Goal: Information Seeking & Learning: Learn about a topic

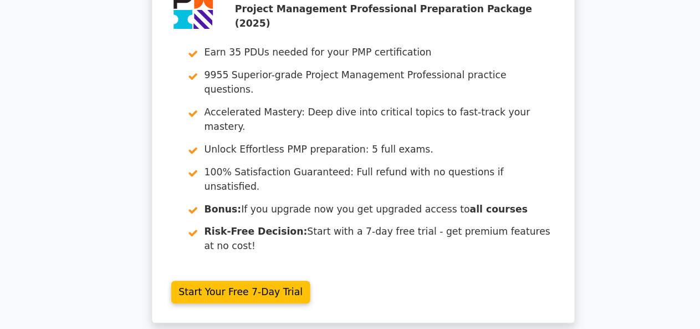
scroll to position [2596, 0]
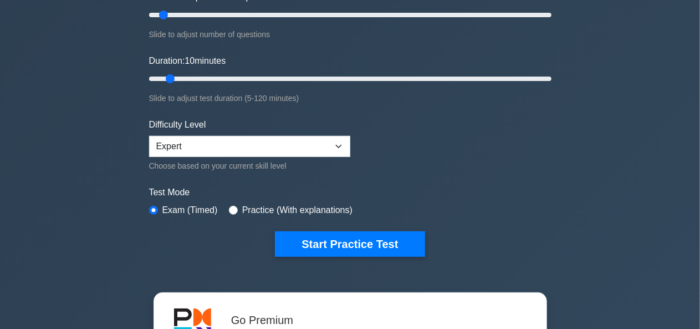
scroll to position [182, 0]
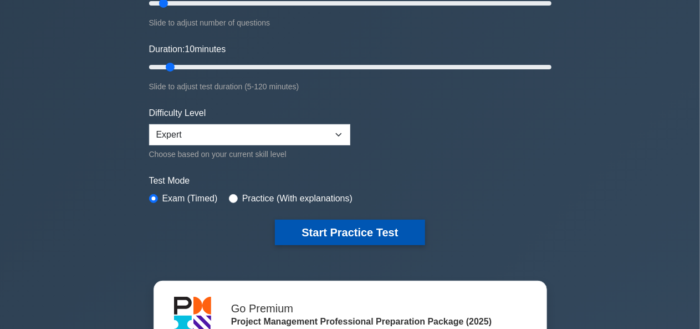
click at [386, 232] on button "Start Practice Test" at bounding box center [350, 233] width 150 height 26
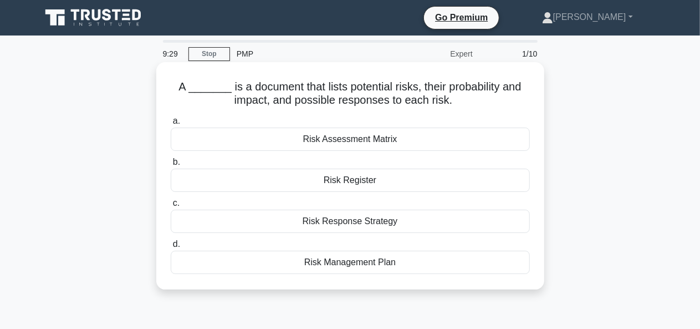
click at [395, 189] on div "Risk Register" at bounding box center [350, 180] width 359 height 23
click at [171, 166] on input "b. Risk Register" at bounding box center [171, 162] width 0 height 7
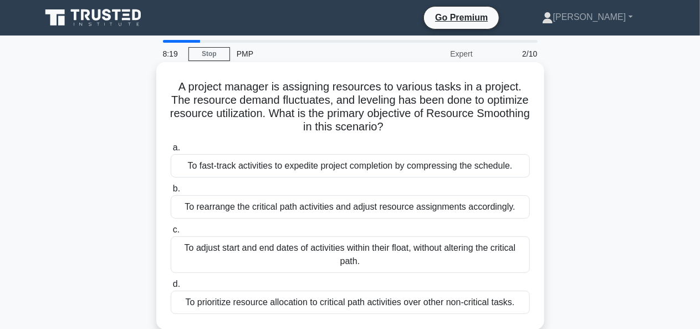
click at [430, 261] on div "To adjust start and end dates of activities within their float, without alterin…" at bounding box center [350, 254] width 359 height 37
click at [171, 233] on input "c. To adjust start and end dates of activities within their float, without alte…" at bounding box center [171, 229] width 0 height 7
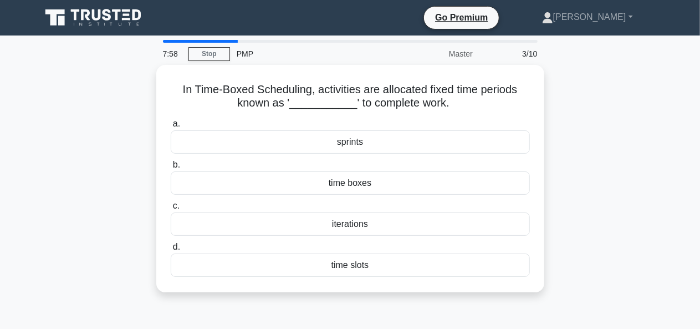
click at [628, 202] on div "In Time-Boxed Scheduling, activities are allocated fixed time periods known as …" at bounding box center [350, 185] width 632 height 241
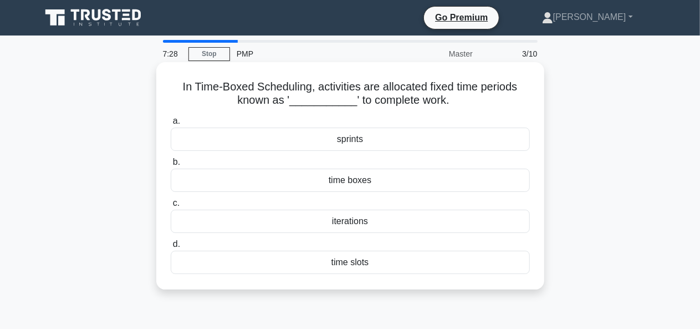
click at [420, 230] on div "iterations" at bounding box center [350, 221] width 359 height 23
click at [171, 207] on input "c. iterations" at bounding box center [171, 203] width 0 height 7
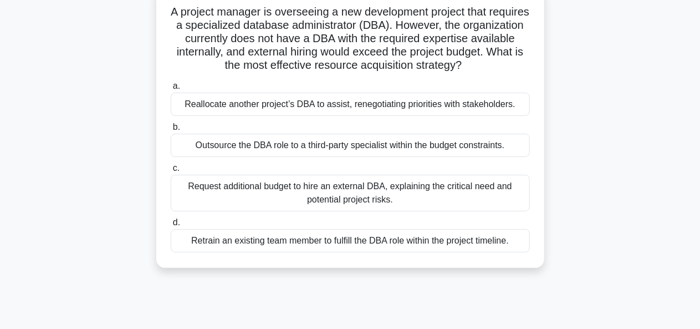
scroll to position [79, 0]
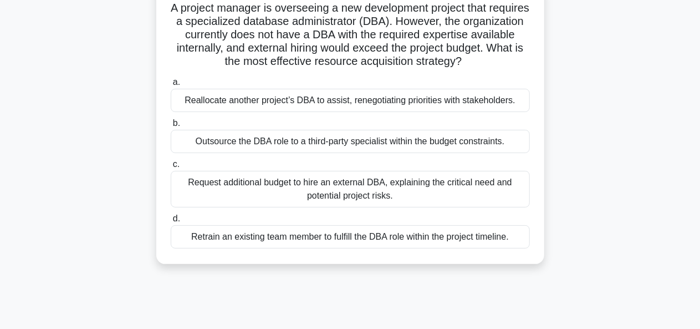
click at [512, 247] on div "Retrain an existing team member to fulfill the DBA role within the project time…" at bounding box center [350, 236] width 359 height 23
click at [171, 222] on input "d. Retrain an existing team member to fulfill the DBA role within the project t…" at bounding box center [171, 218] width 0 height 7
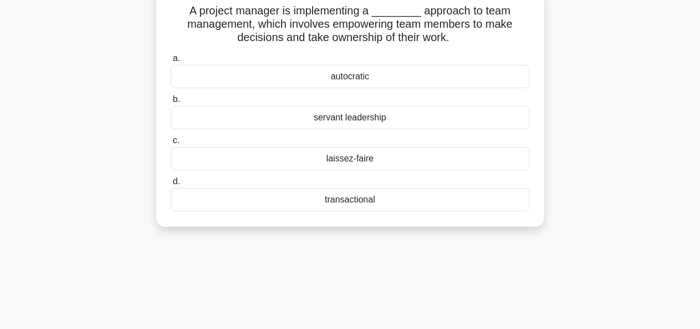
scroll to position [0, 0]
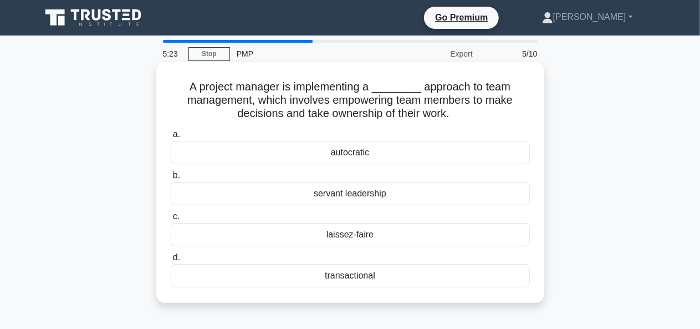
click at [445, 201] on div "servant leadership" at bounding box center [350, 193] width 359 height 23
click at [171, 179] on input "b. servant leadership" at bounding box center [171, 175] width 0 height 7
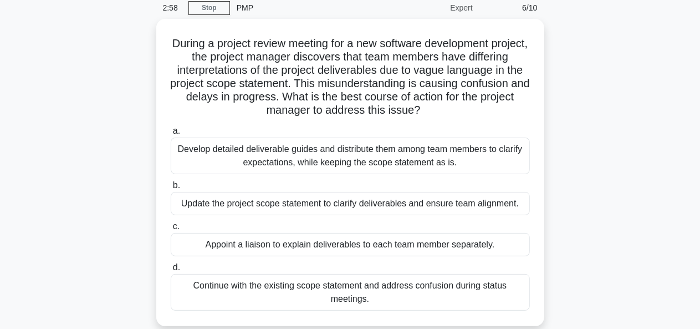
scroll to position [38, 0]
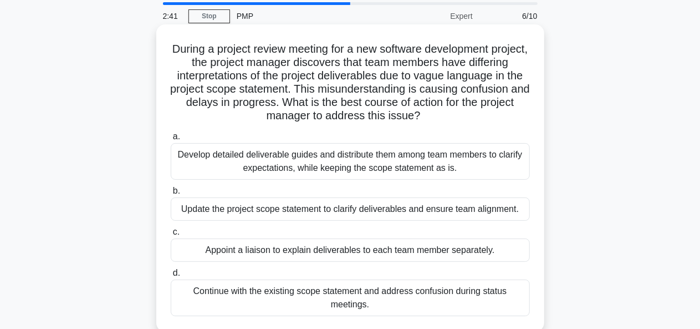
click at [415, 170] on div "Develop detailed deliverable guides and distribute them among team members to c…" at bounding box center [350, 161] width 359 height 37
click at [171, 140] on input "a. Develop detailed deliverable guides and distribute them among team members t…" at bounding box center [171, 136] width 0 height 7
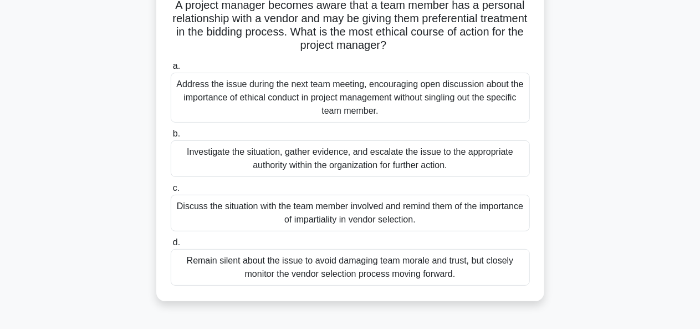
scroll to position [83, 0]
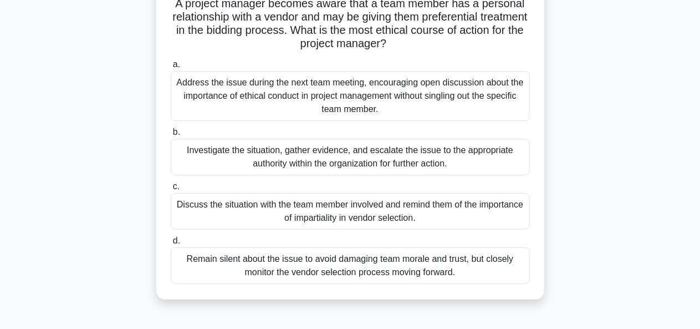
click at [516, 166] on div "Investigate the situation, gather evidence, and escalate the issue to the appro…" at bounding box center [350, 157] width 359 height 37
click at [171, 136] on input "b. Investigate the situation, gather evidence, and escalate the issue to the ap…" at bounding box center [171, 132] width 0 height 7
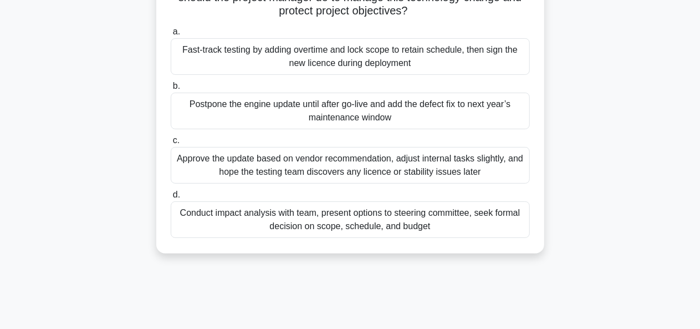
scroll to position [162, 0]
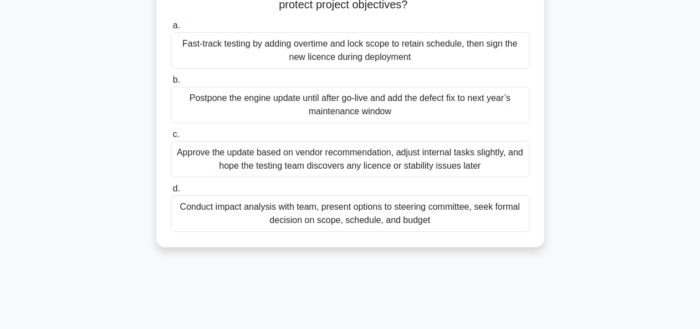
click at [421, 223] on div "Conduct impact analysis with team, present options to steering committee, seek …" at bounding box center [350, 213] width 359 height 37
click at [171, 192] on input "d. Conduct impact analysis with team, present options to steering committee, se…" at bounding box center [171, 188] width 0 height 7
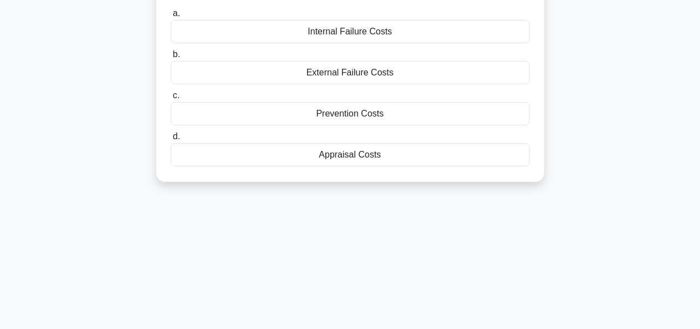
scroll to position [0, 0]
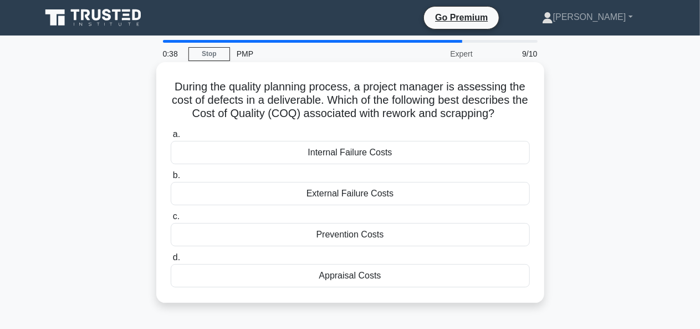
click at [430, 161] on div "Internal Failure Costs" at bounding box center [350, 152] width 359 height 23
click at [171, 138] on input "a. Internal Failure Costs" at bounding box center [171, 134] width 0 height 7
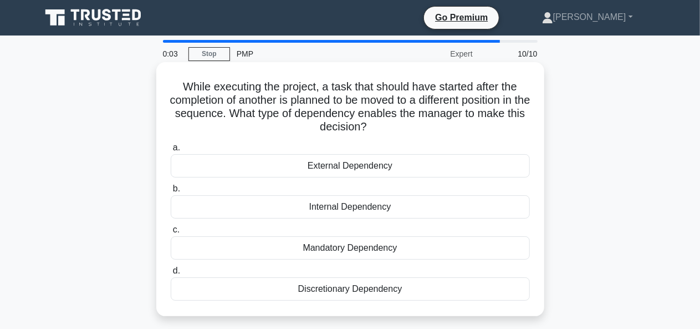
click at [441, 219] on div "Internal Dependency" at bounding box center [350, 206] width 359 height 23
click at [171, 192] on input "b. Internal Dependency" at bounding box center [171, 188] width 0 height 7
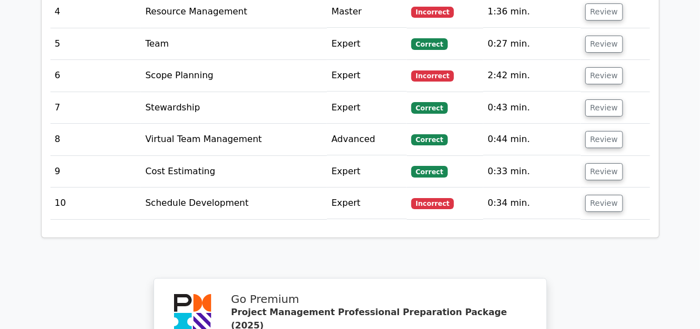
scroll to position [1840, 0]
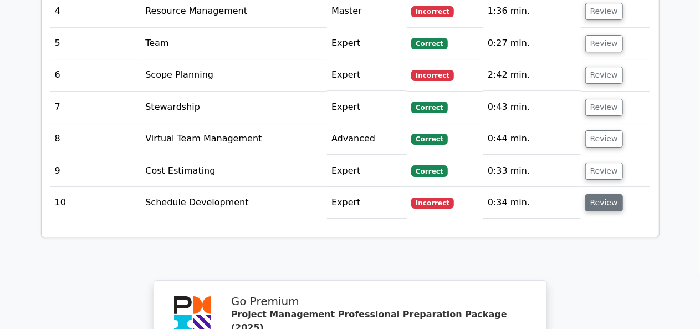
click at [605, 194] on button "Review" at bounding box center [605, 202] width 38 height 17
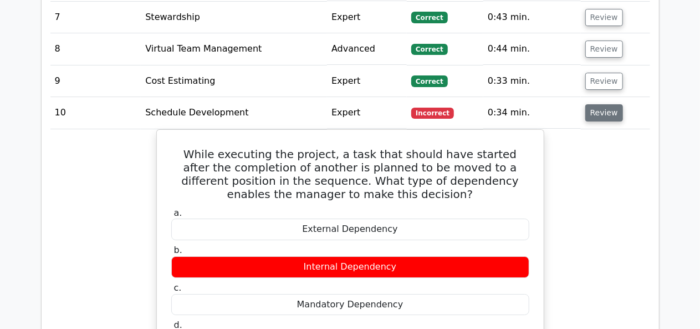
scroll to position [1928, 0]
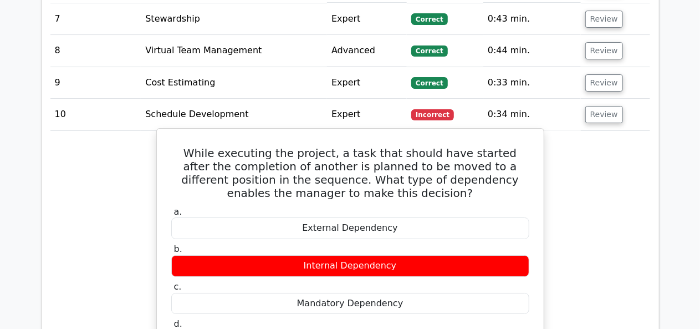
click at [175, 146] on h5 "While executing the project, a task that should have started after the completi…" at bounding box center [350, 172] width 360 height 53
click at [189, 146] on h5 "While executing the project, a task that should have started after the completi…" at bounding box center [350, 172] width 360 height 53
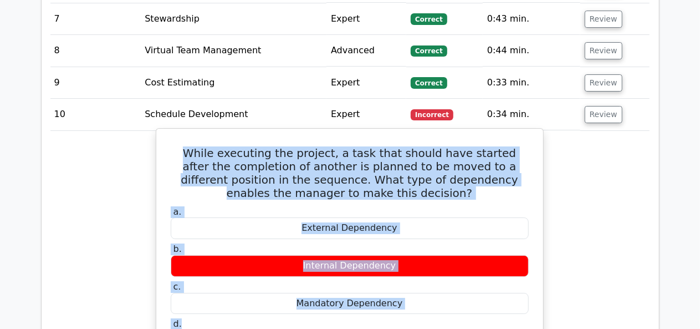
copy div "While executing the project, a task that should have started after the completi…"
click at [207, 146] on h5 "While executing the project, a task that should have started after the completi…" at bounding box center [350, 172] width 360 height 53
copy div "While executing the project, a task that should have started after the completi…"
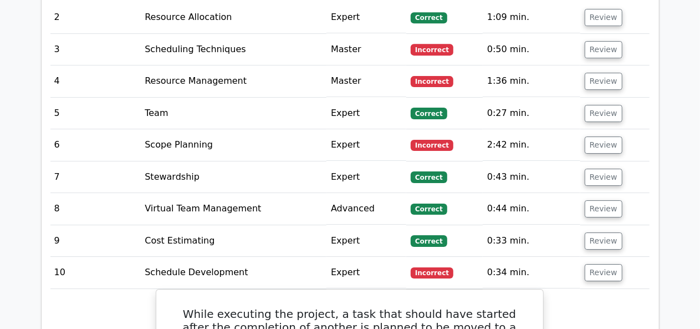
scroll to position [1758, 0]
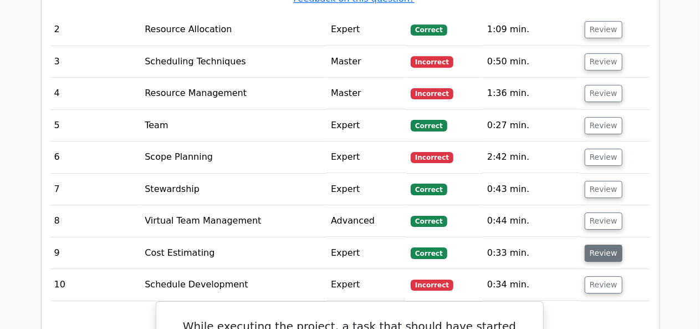
click at [599, 245] on button "Review" at bounding box center [604, 253] width 38 height 17
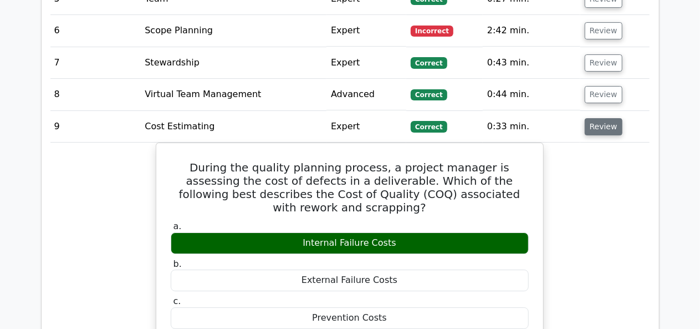
scroll to position [1883, 0]
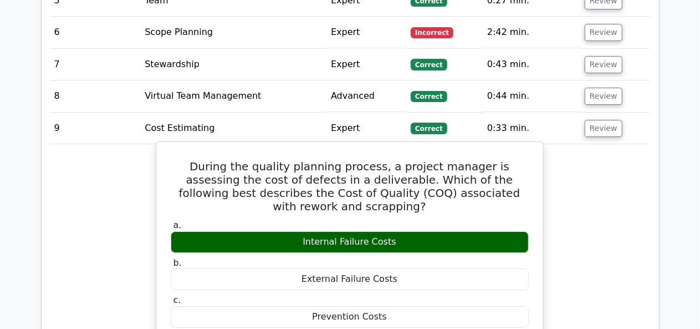
copy div "During the quality planning process, a project manager is assessing the cost of…"
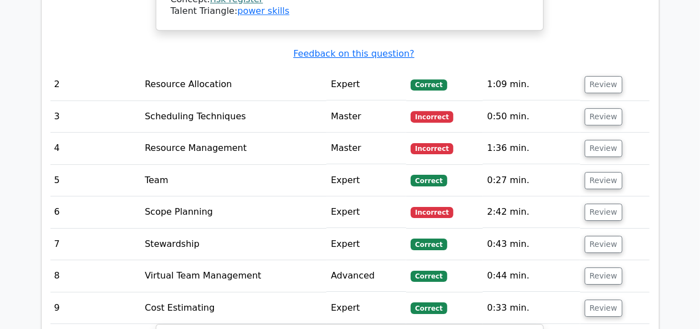
scroll to position [1675, 0]
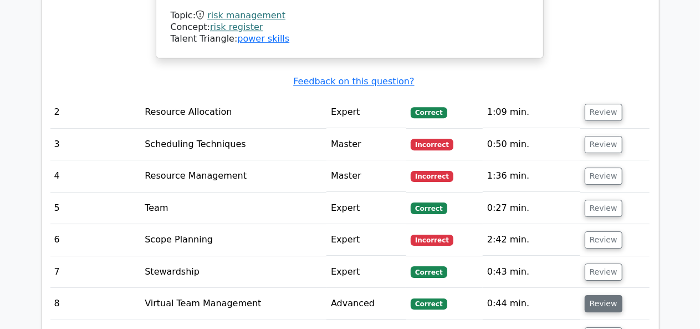
click at [608, 295] on button "Review" at bounding box center [604, 303] width 38 height 17
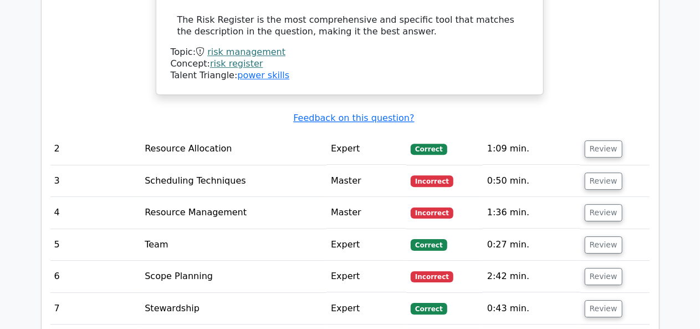
scroll to position [1638, 0]
click at [605, 301] on button "Review" at bounding box center [604, 309] width 38 height 17
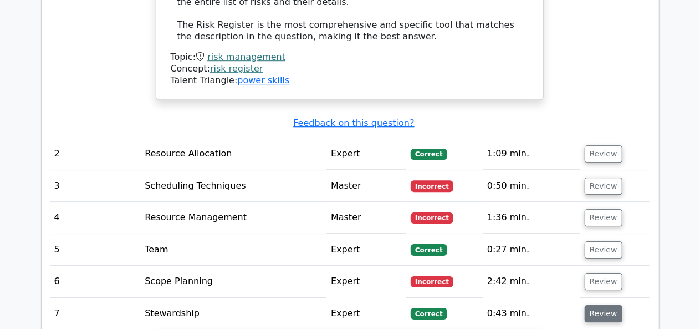
scroll to position [1633, 0]
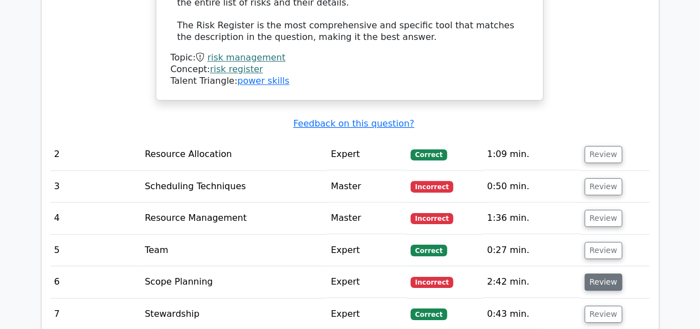
click at [605, 273] on button "Review" at bounding box center [604, 281] width 38 height 17
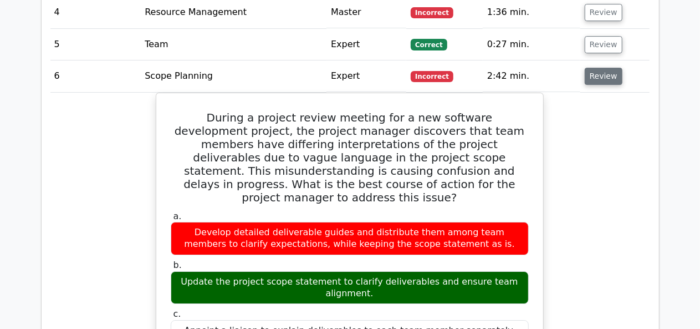
scroll to position [1835, 0]
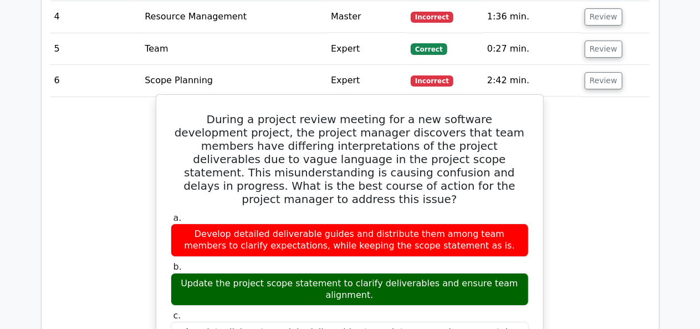
copy div "During a project review meeting for a new software development project, the pro…"
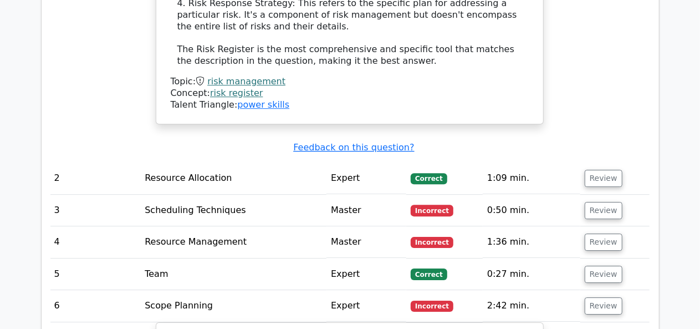
scroll to position [1609, 0]
click at [600, 266] on button "Review" at bounding box center [604, 274] width 38 height 17
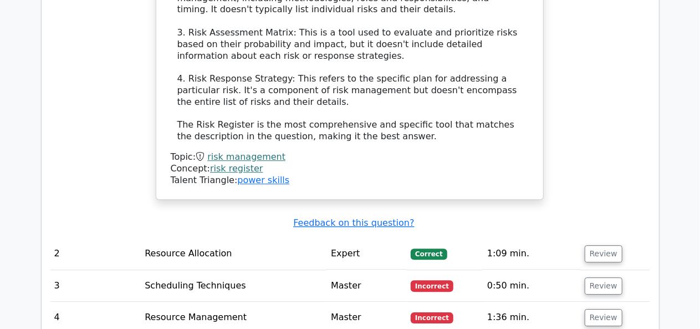
scroll to position [1539, 0]
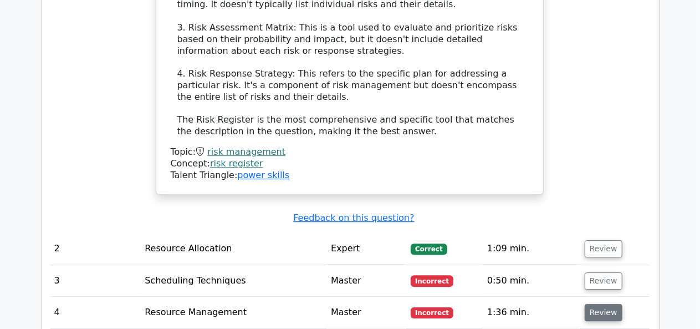
click at [600, 304] on button "Review" at bounding box center [604, 312] width 38 height 17
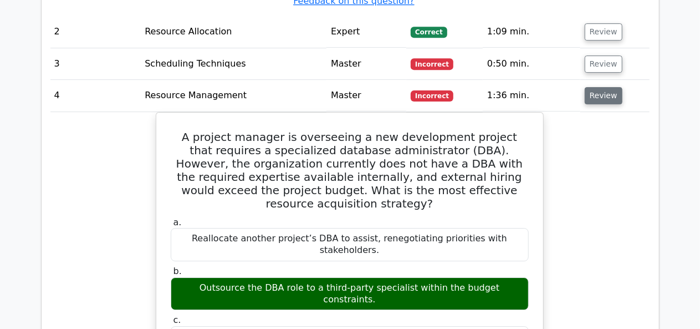
scroll to position [1755, 0]
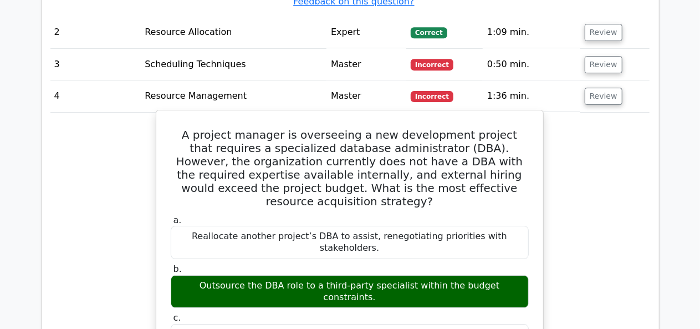
copy div "A project manager is overseeing a new development project that requires a speci…"
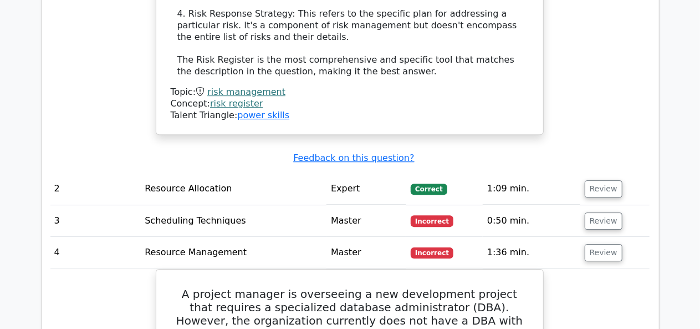
scroll to position [1598, 0]
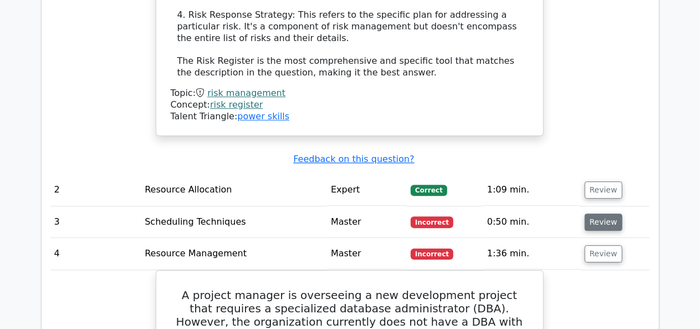
click at [603, 214] on button "Review" at bounding box center [604, 222] width 38 height 17
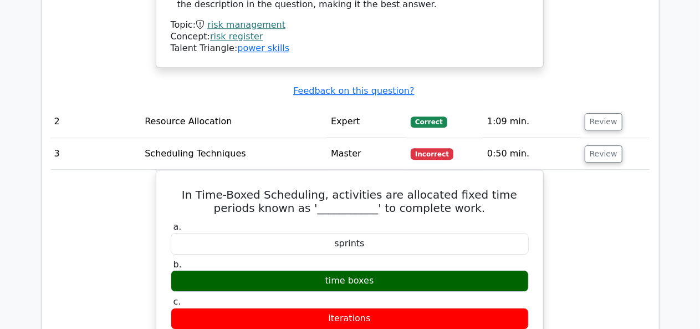
scroll to position [1665, 0]
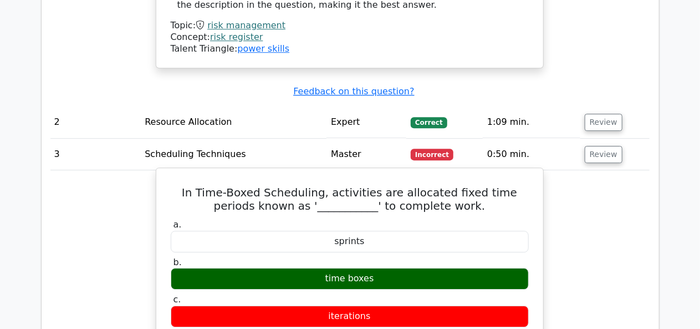
click at [179, 186] on h5 "In Time-Boxed Scheduling, activities are allocated fixed time periods known as …" at bounding box center [350, 199] width 360 height 27
click at [181, 186] on h5 "In Time-Boxed Scheduling, activities are allocated fixed time periods known as …" at bounding box center [350, 199] width 360 height 27
copy div "In Time-Boxed Scheduling, activities are allocated fixed time periods known as …"
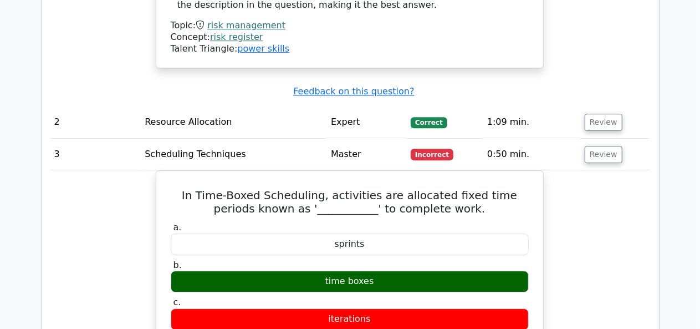
click at [605, 114] on button "Review" at bounding box center [604, 122] width 38 height 17
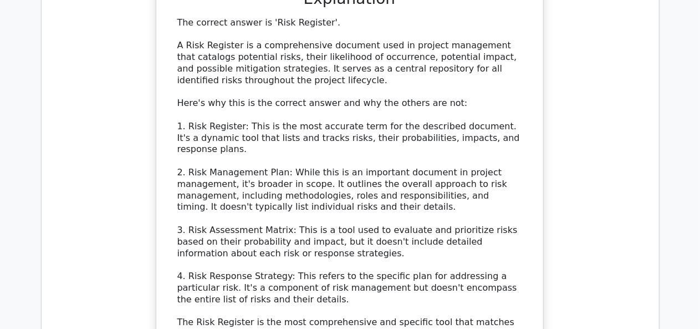
scroll to position [1335, 0]
